Goal: Transaction & Acquisition: Purchase product/service

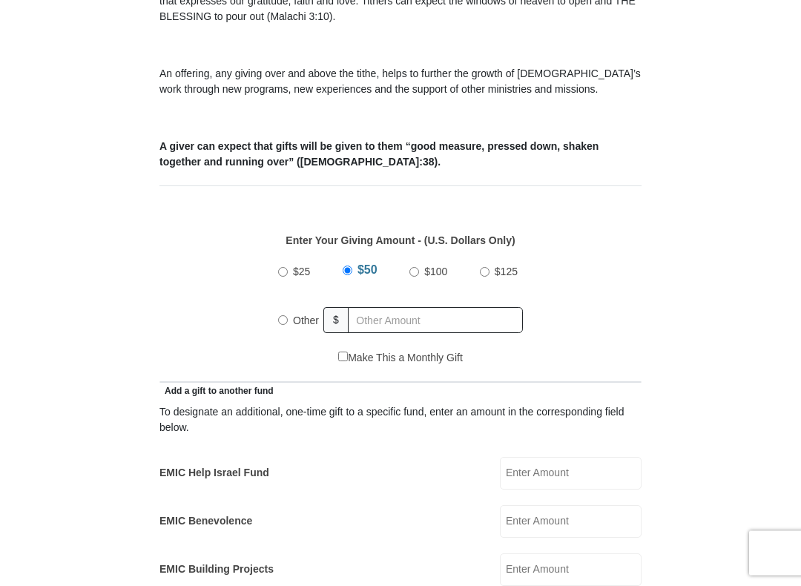
scroll to position [472, 0]
click at [288, 323] on input "Other" at bounding box center [283, 319] width 10 height 10
radio input "true"
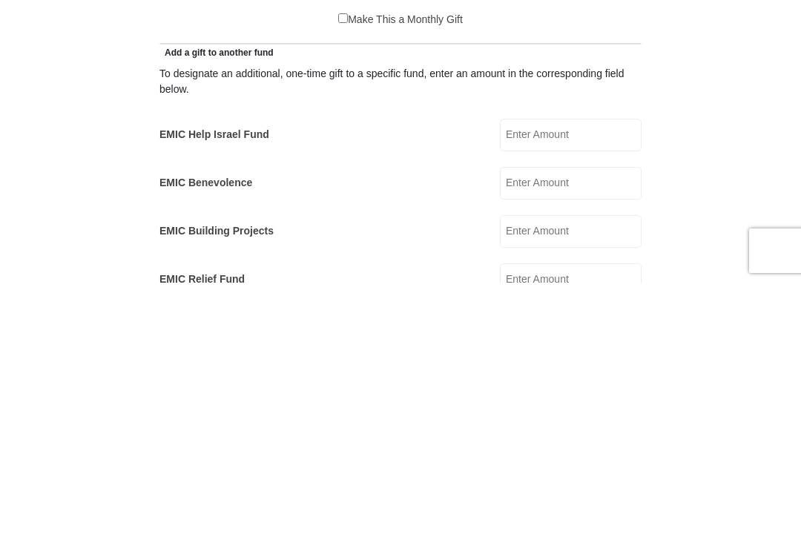
scroll to position [544, 0]
click at [586, 384] on input "EMIC Help Israel Fund" at bounding box center [571, 400] width 142 height 33
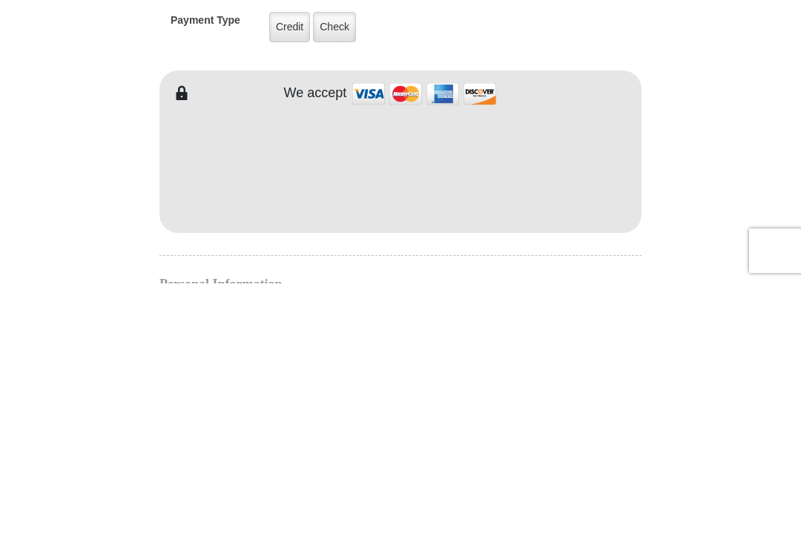
scroll to position [960, 0]
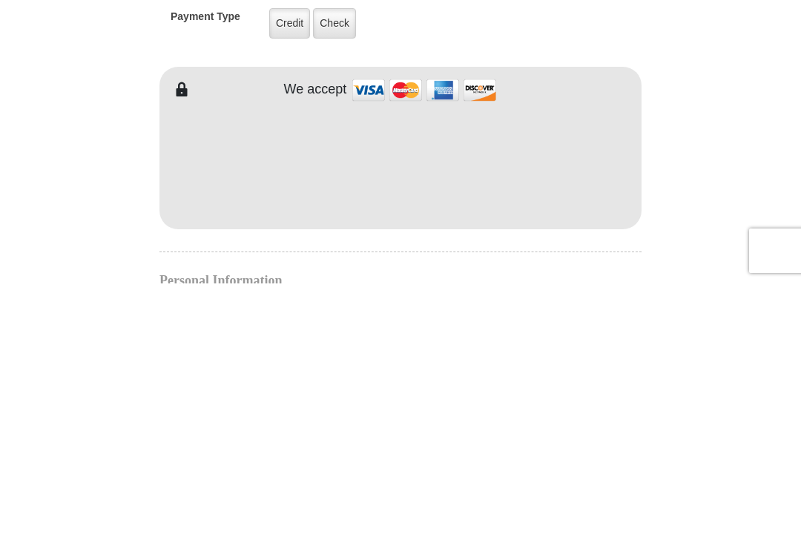
type input "50.00"
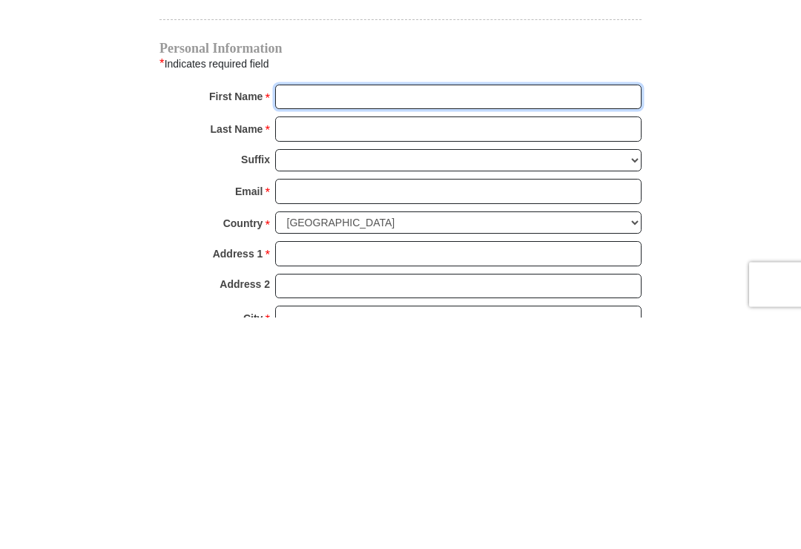
click at [324, 317] on input "First Name *" at bounding box center [458, 329] width 366 height 25
type input "[PERSON_NAME]"
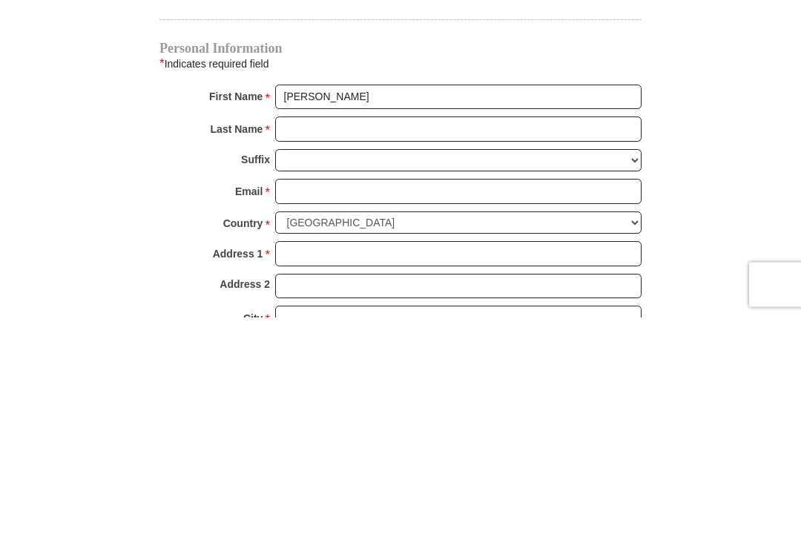
click at [316, 349] on input "Last Name *" at bounding box center [458, 361] width 366 height 25
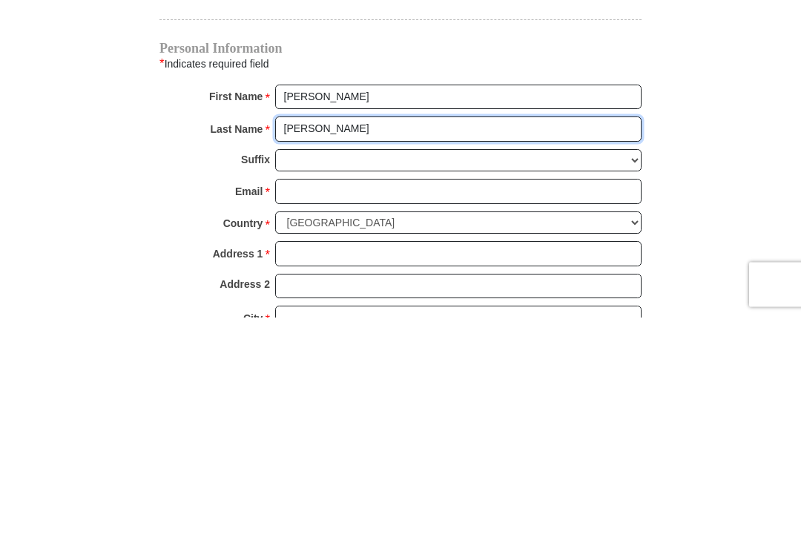
type input "[PERSON_NAME]"
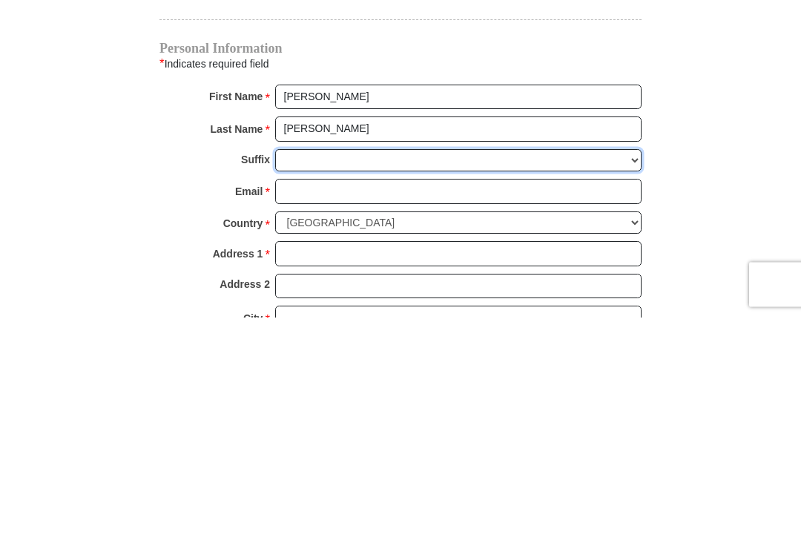
click at [317, 381] on select "[PERSON_NAME] I II III IV V VI" at bounding box center [458, 392] width 366 height 23
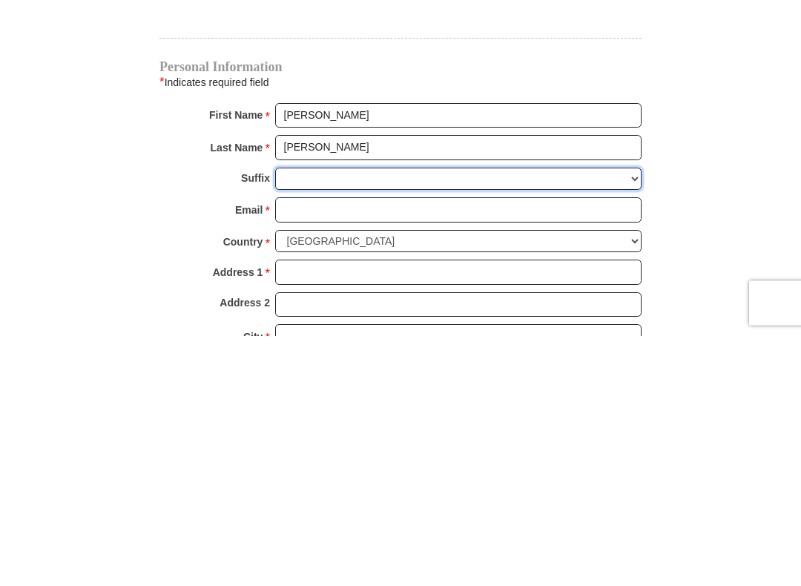
scroll to position [1458, 0]
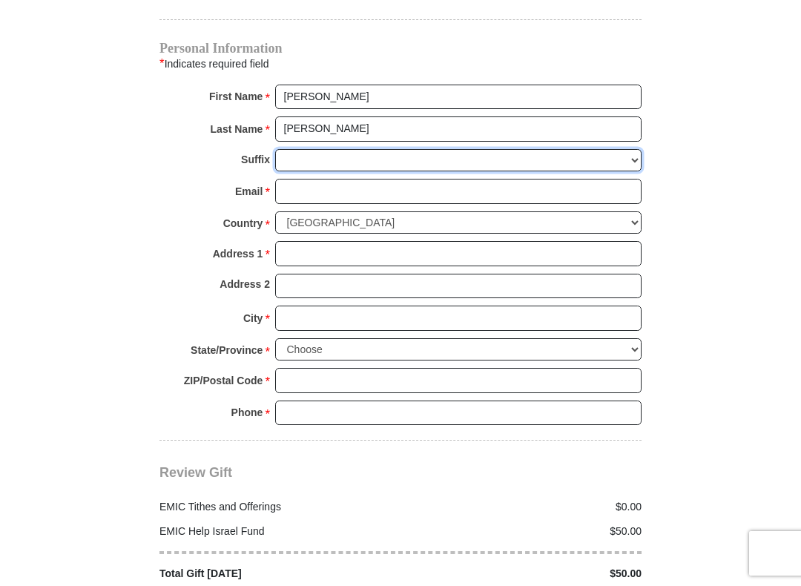
select select "Jr"
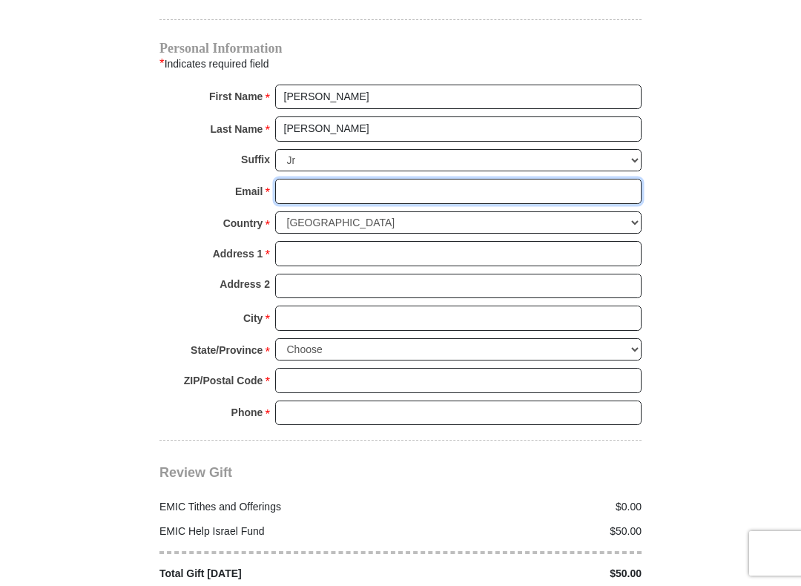
click at [323, 185] on input "Email *" at bounding box center [458, 191] width 366 height 25
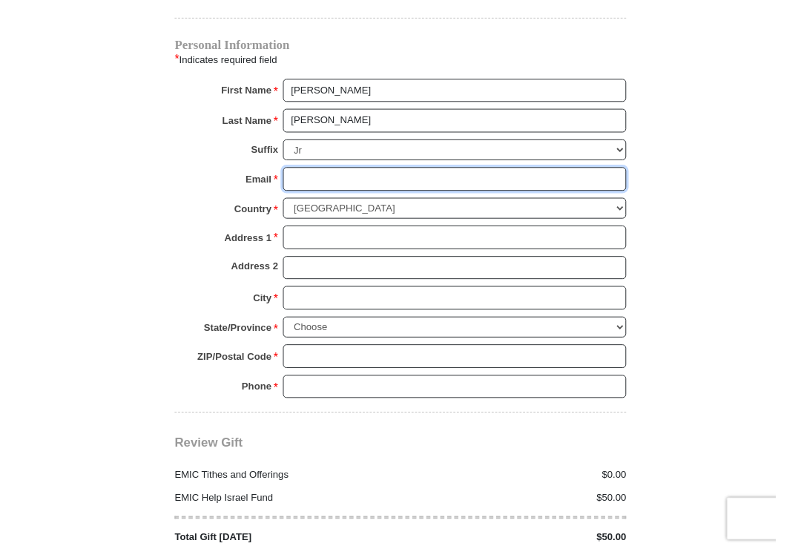
scroll to position [1457, 0]
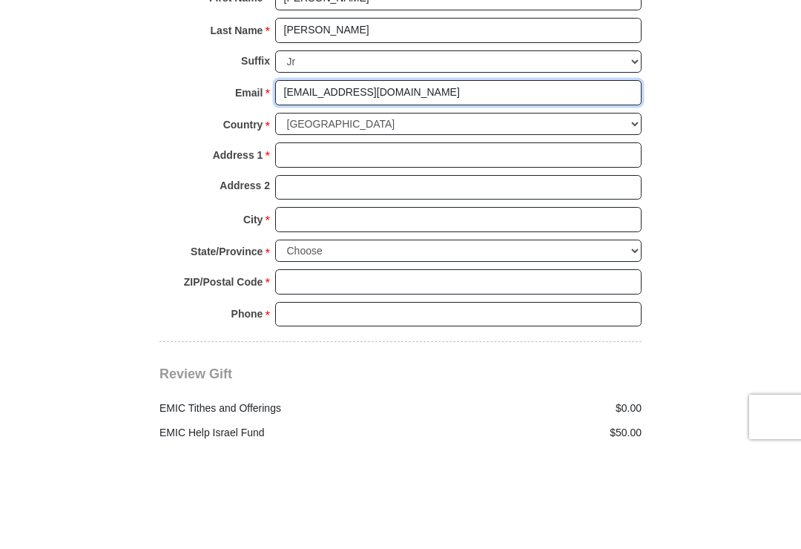
type input "[EMAIL_ADDRESS][DOMAIN_NAME]"
click at [332, 242] on input "Address 1 *" at bounding box center [458, 254] width 366 height 25
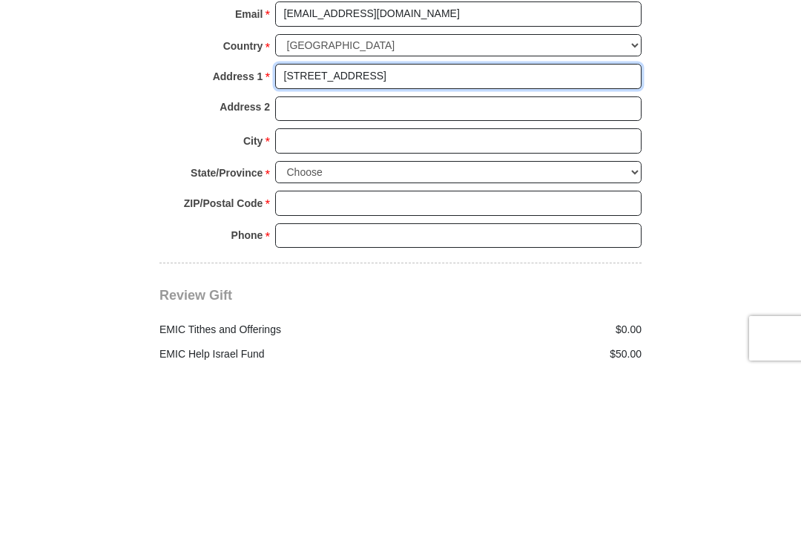
type input "[STREET_ADDRESS]"
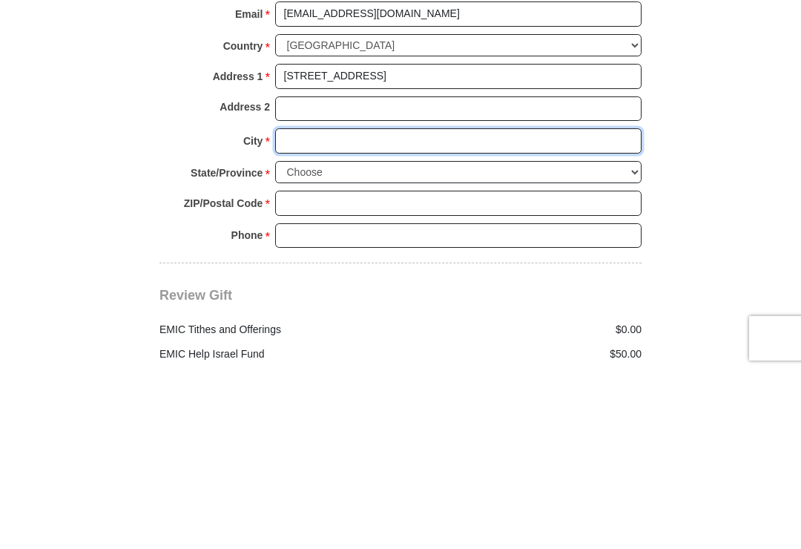
click at [392, 306] on input "City *" at bounding box center [458, 318] width 366 height 25
type input "[GEOGRAPHIC_DATA]"
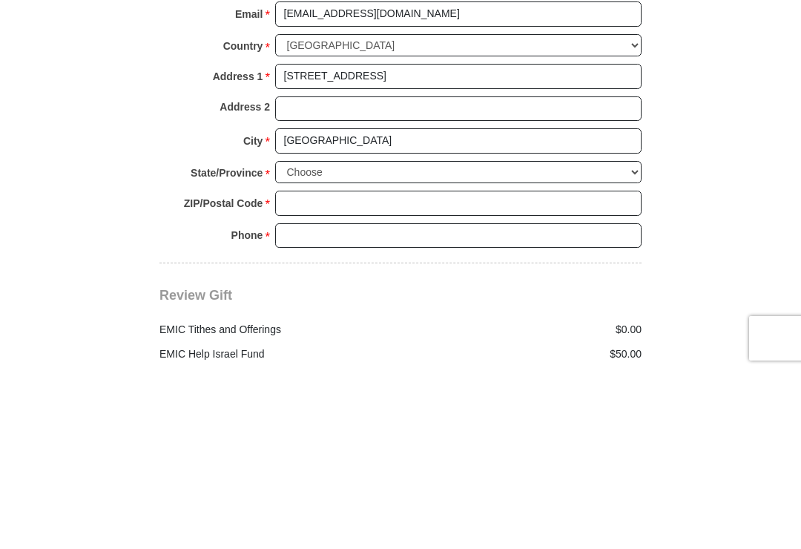
click at [355, 339] on select "Choose [US_STATE] [US_STATE] [US_STATE] [US_STATE] [US_STATE] Armed Forces Amer…" at bounding box center [458, 350] width 366 height 23
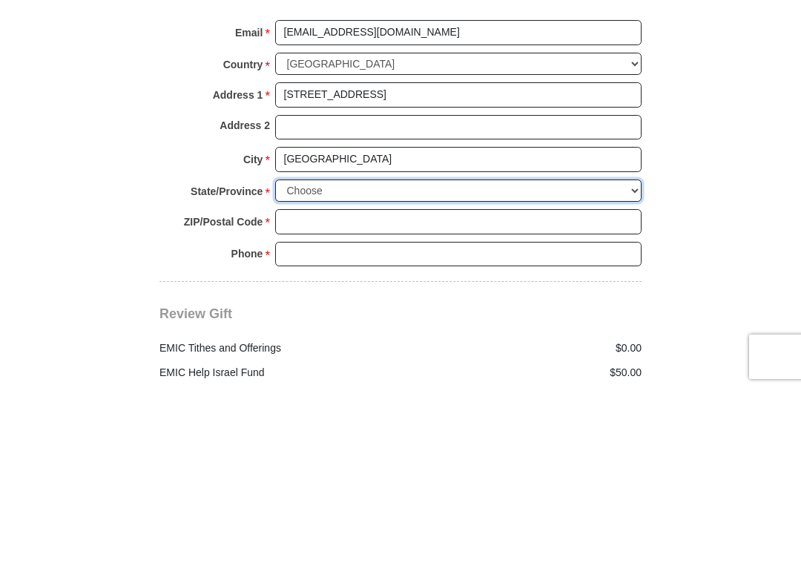
scroll to position [1636, 0]
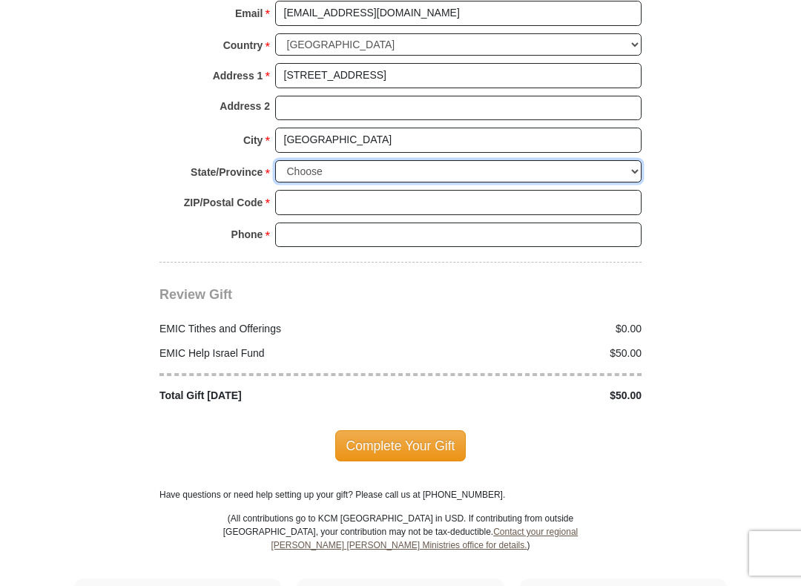
select select "VA"
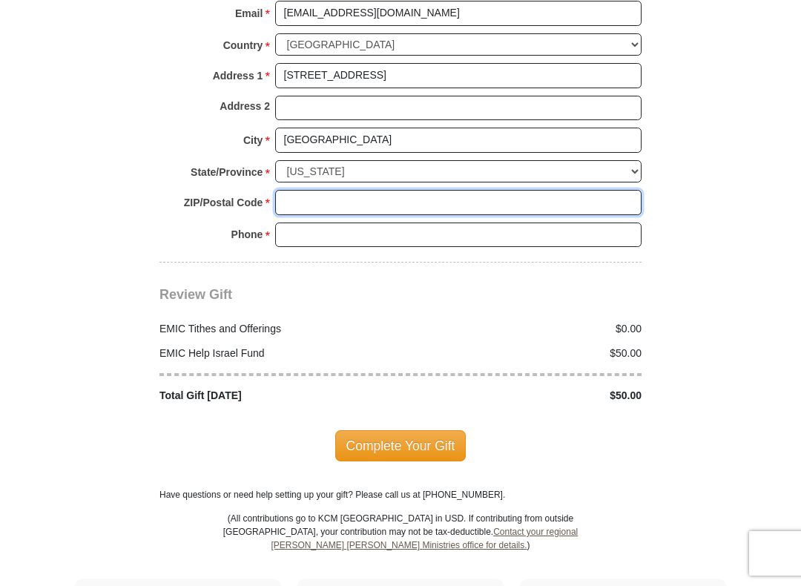
click at [339, 190] on input "ZIP/Postal Code *" at bounding box center [458, 202] width 366 height 25
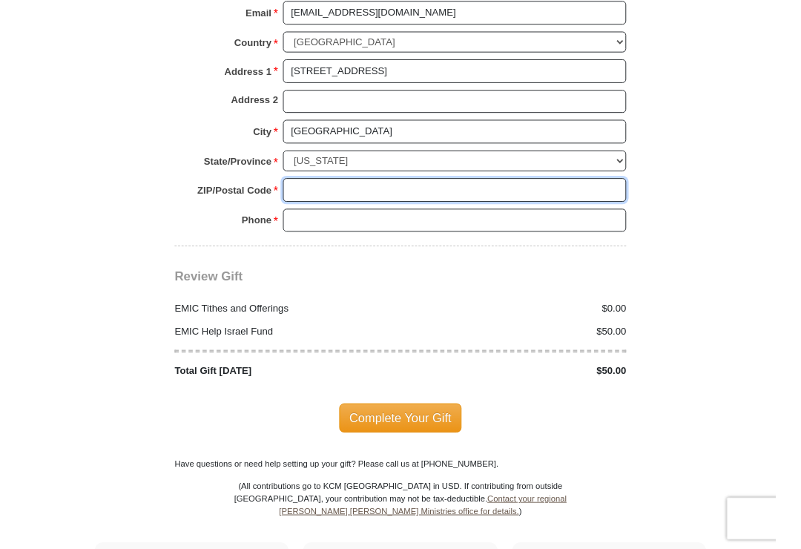
scroll to position [1635, 0]
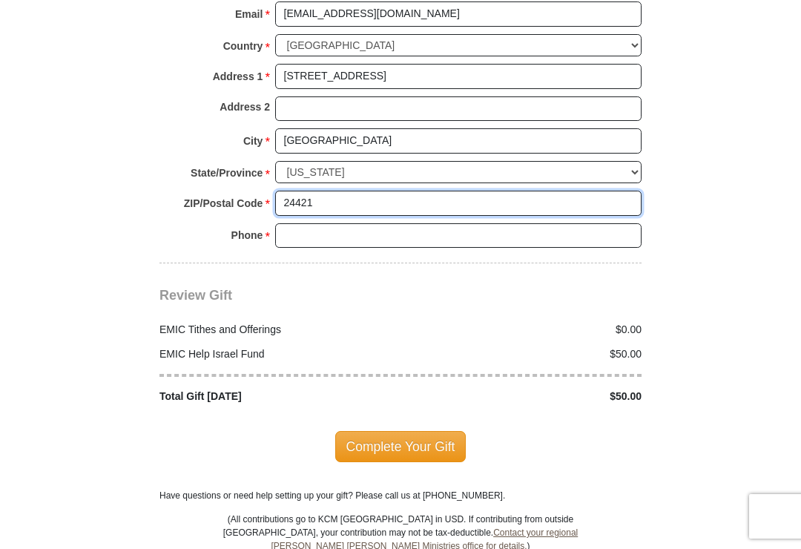
type input "24421"
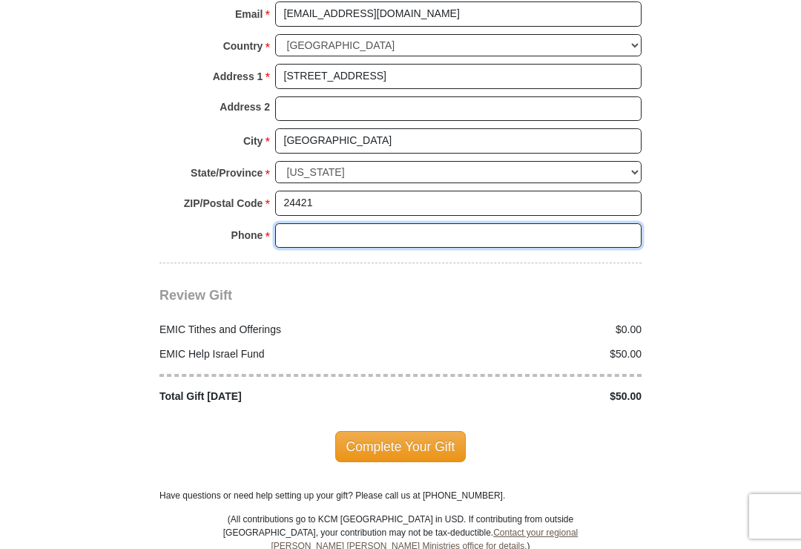
click at [319, 223] on input "Phone * *" at bounding box center [458, 235] width 366 height 25
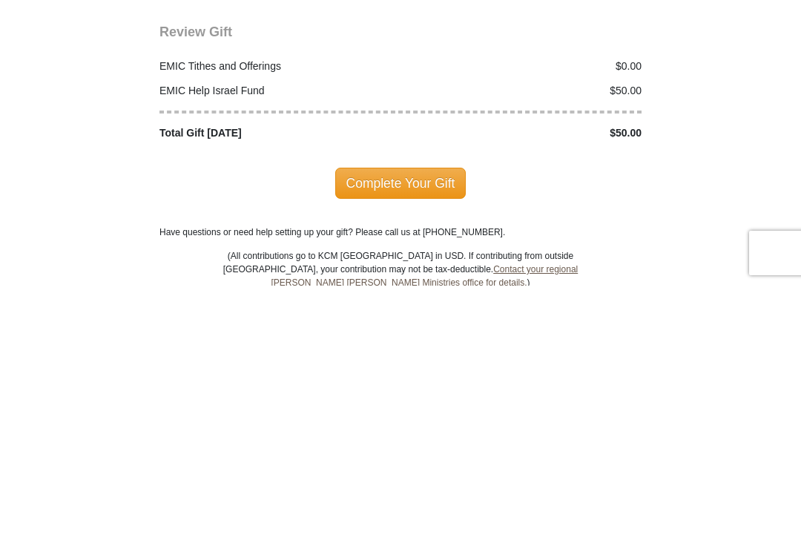
scroll to position [1638, 0]
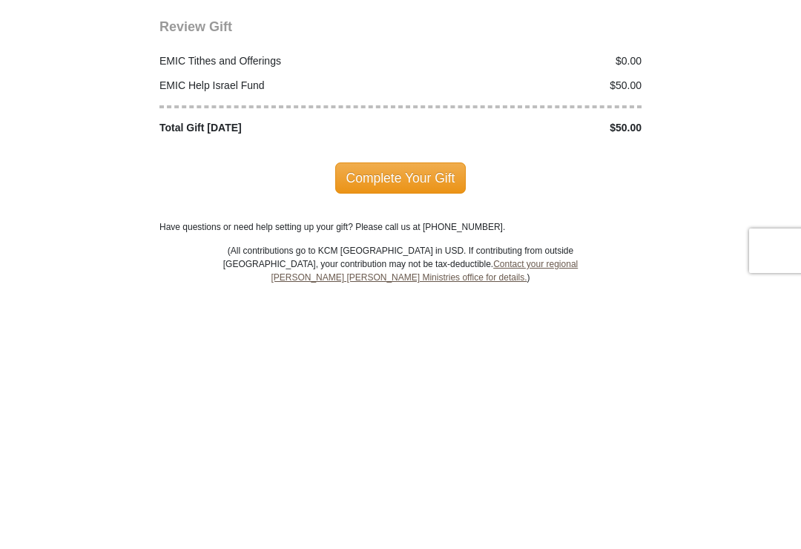
type input "[PHONE_NUMBER]"
click at [409, 428] on span "Complete Your Gift" at bounding box center [400, 443] width 131 height 31
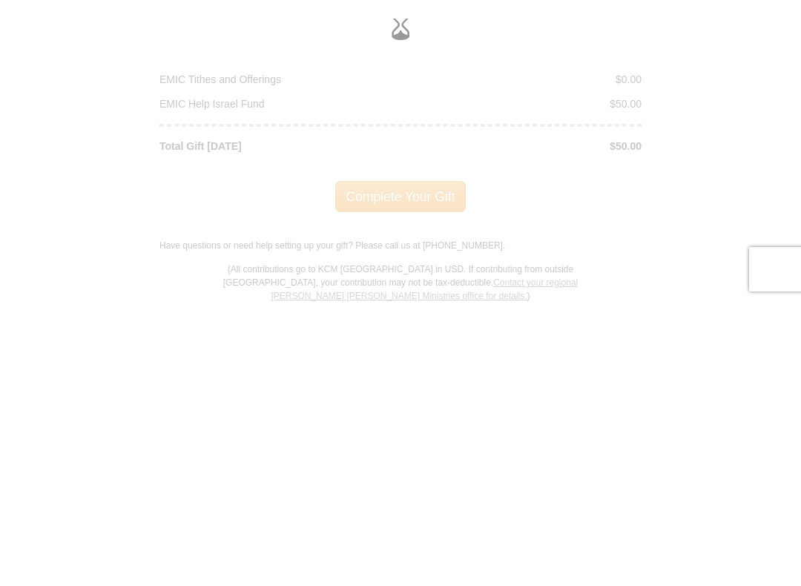
scroll to position [1904, 0]
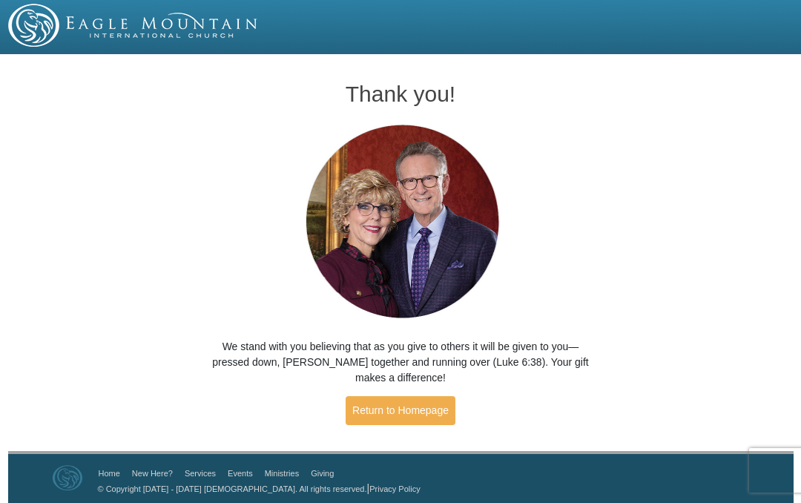
scroll to position [4, 0]
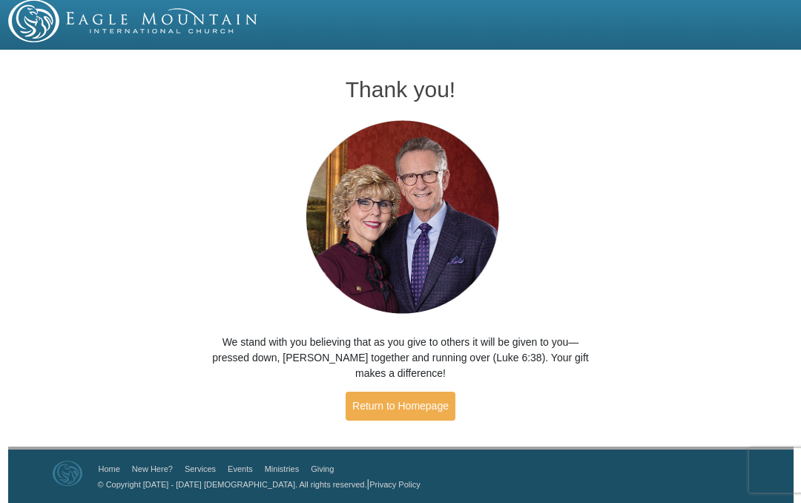
click at [412, 410] on link "Return to Homepage" at bounding box center [401, 406] width 110 height 29
